Goal: Task Accomplishment & Management: Complete application form

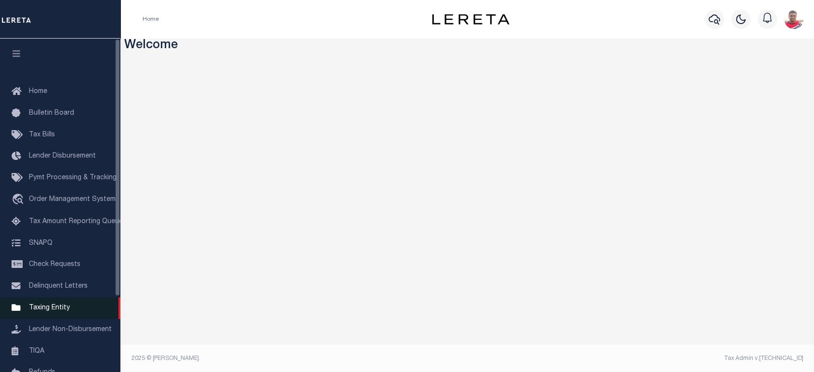
click at [58, 311] on span "Taxing Entity" at bounding box center [49, 307] width 41 height 7
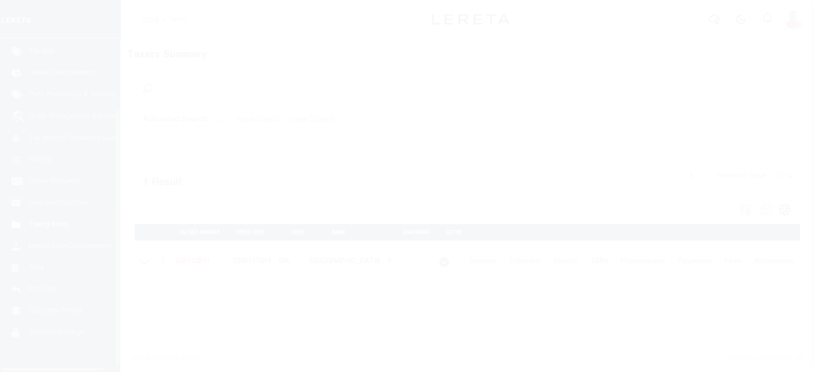
scroll to position [98, 0]
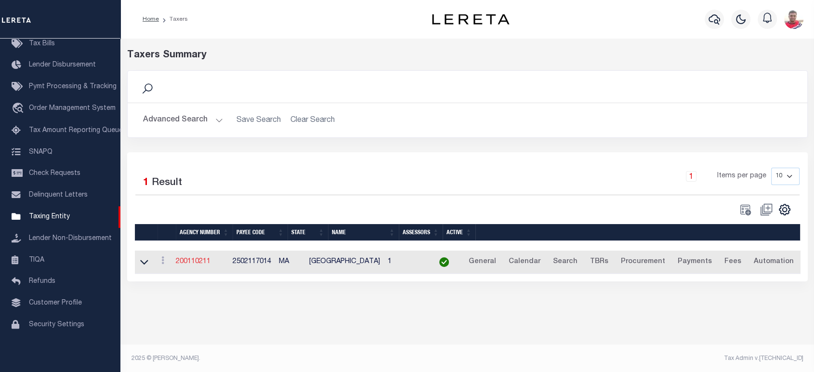
click at [198, 262] on link "200110211" at bounding box center [193, 261] width 35 height 7
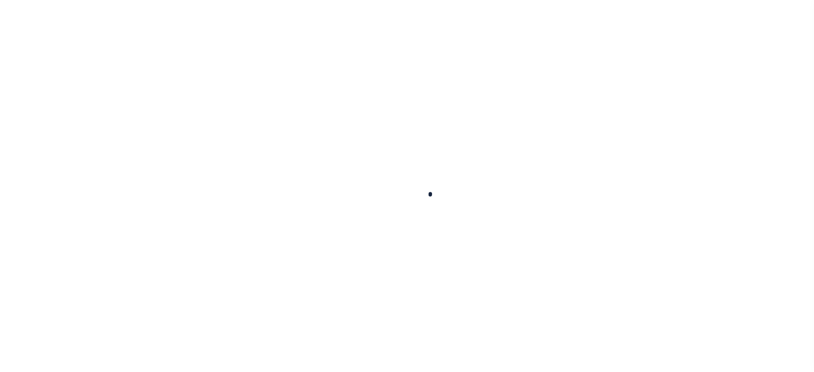
select select
checkbox input "false"
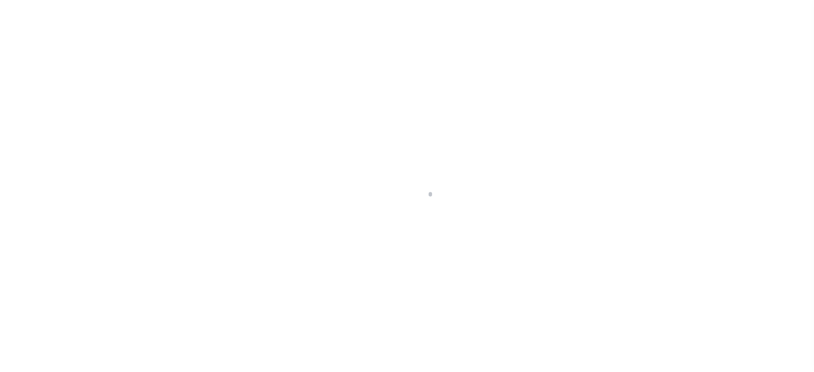
checkbox input "false"
type input "2502117014"
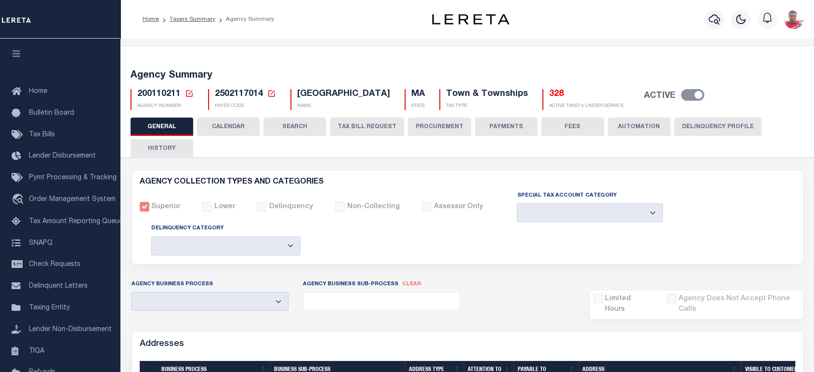
click at [231, 122] on button "CALENDAR" at bounding box center [228, 127] width 63 height 18
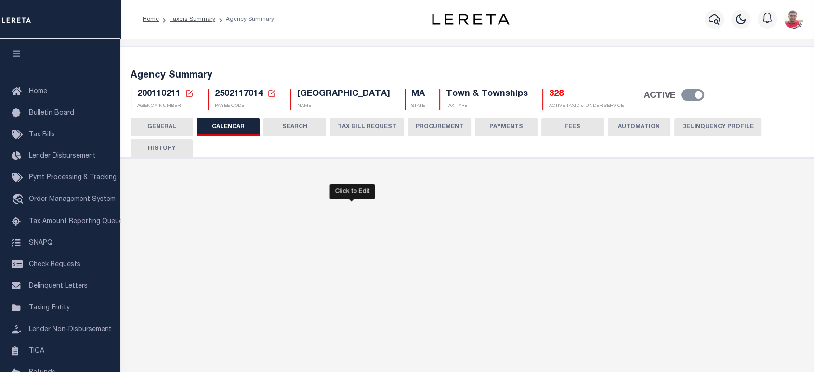
scroll to position [160, 0]
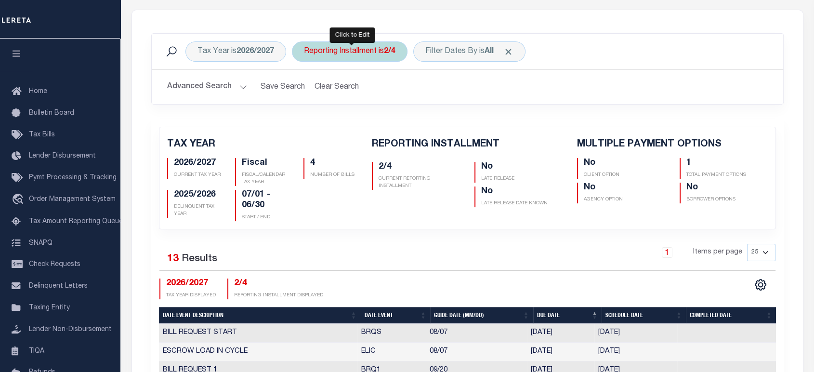
checkbox input "false"
type input "1"
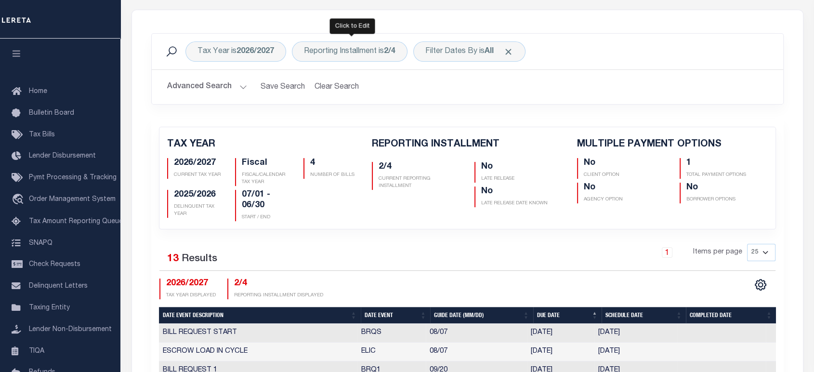
scroll to position [0, 0]
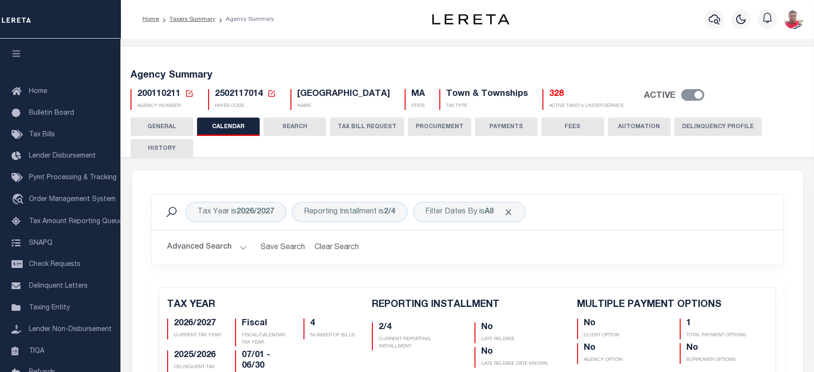
click at [440, 123] on button "PROCUREMENT" at bounding box center [439, 127] width 63 height 18
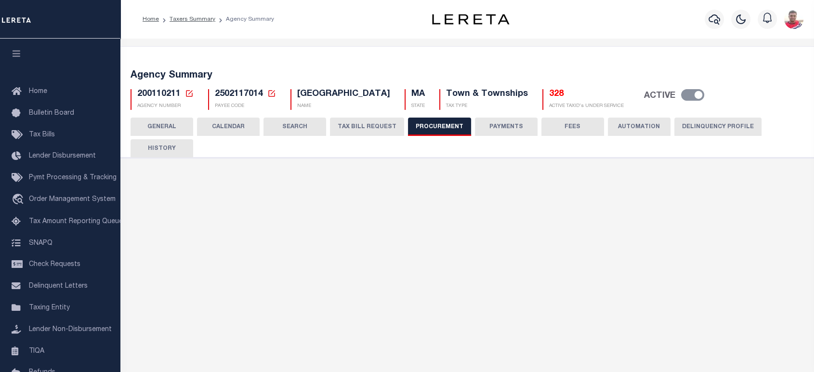
type input "$10,000"
select select "1"
select select "3"
checkbox input "true"
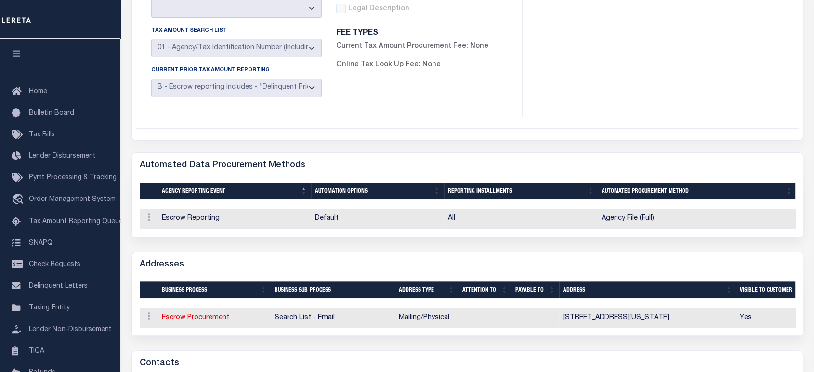
scroll to position [428, 0]
